Goal: Task Accomplishment & Management: Manage account settings

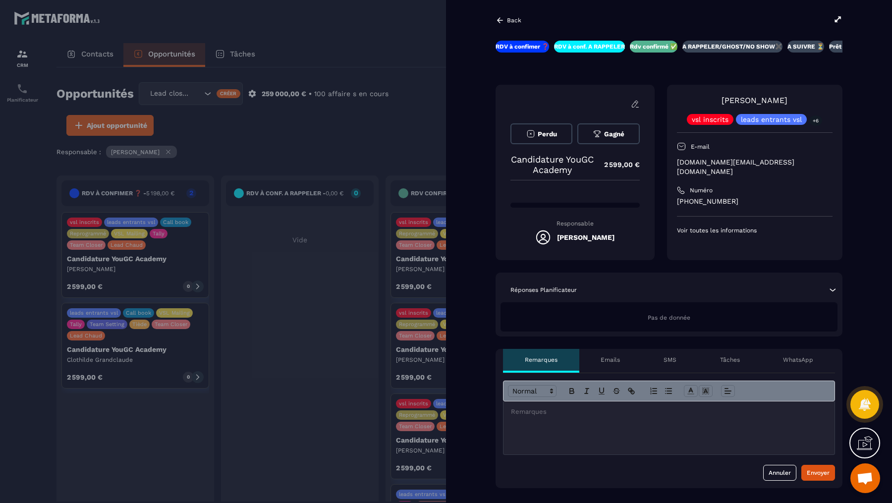
scroll to position [394, 0]
click at [839, 18] on icon at bounding box center [838, 18] width 6 height 5
click at [429, 64] on div at bounding box center [446, 251] width 892 height 503
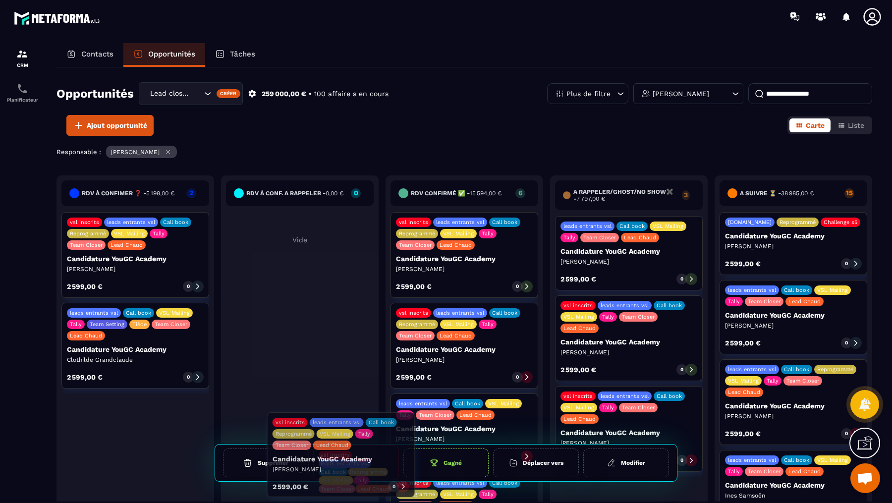
drag, startPoint x: 506, startPoint y: 341, endPoint x: 383, endPoint y: 453, distance: 166.7
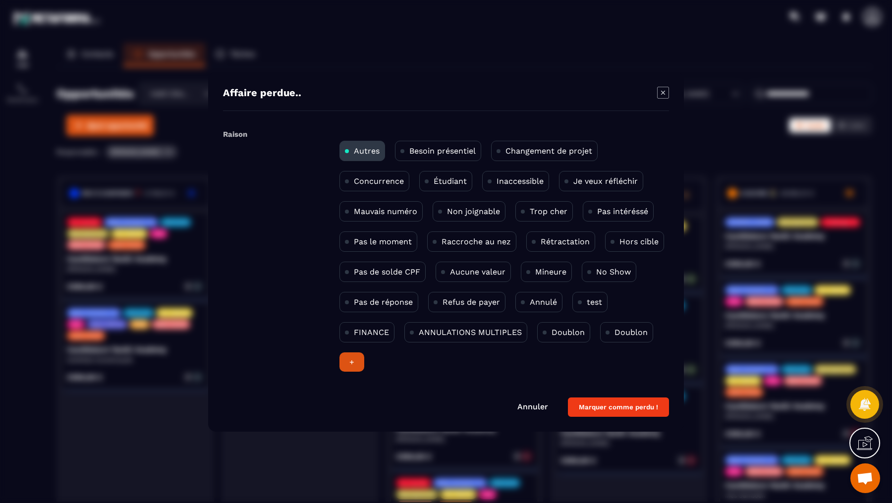
click at [373, 246] on div "Pas le moment" at bounding box center [378, 241] width 78 height 20
click at [627, 406] on button "Marquer comme perdu !" at bounding box center [618, 406] width 101 height 19
